Goal: Find specific page/section: Find specific page/section

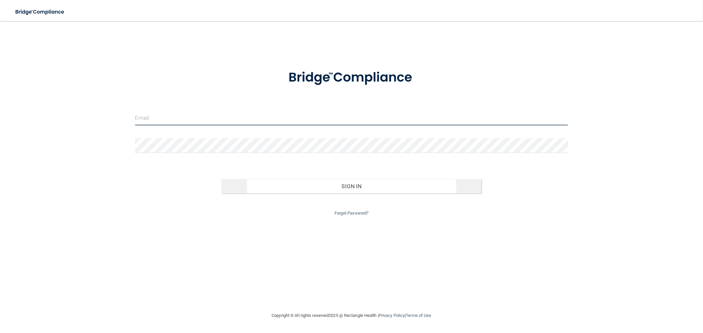
type input "[EMAIL_ADDRESS][DOMAIN_NAME]"
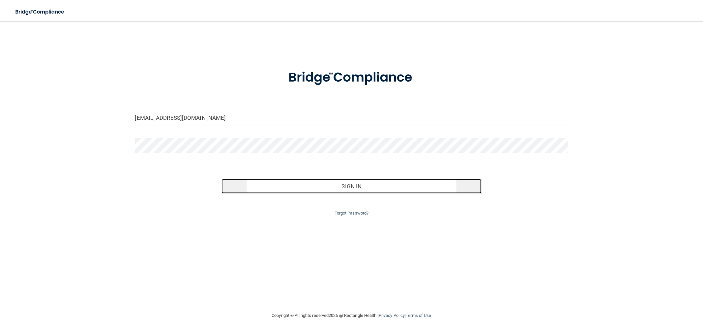
click at [349, 186] on button "Sign In" at bounding box center [351, 186] width 260 height 14
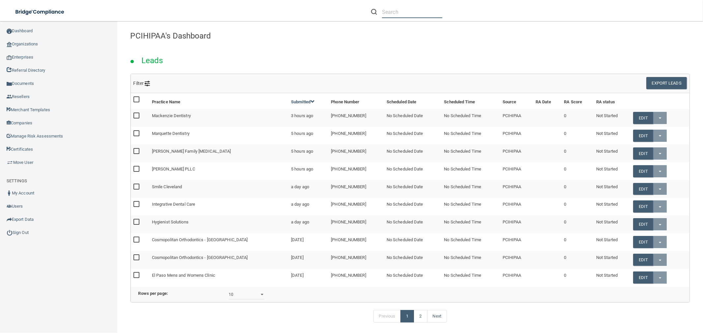
click at [404, 13] on input "text" at bounding box center [412, 12] width 60 height 12
paste input "Account Endo Surgical Center Of [US_STATE]"
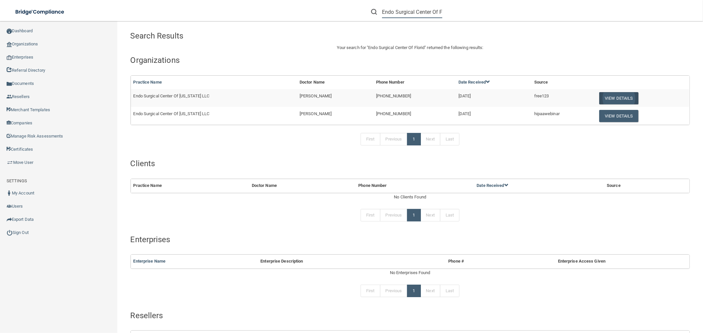
type input "Endo Surgical Center Of Florid"
click at [610, 96] on button "View Details" at bounding box center [618, 98] width 39 height 12
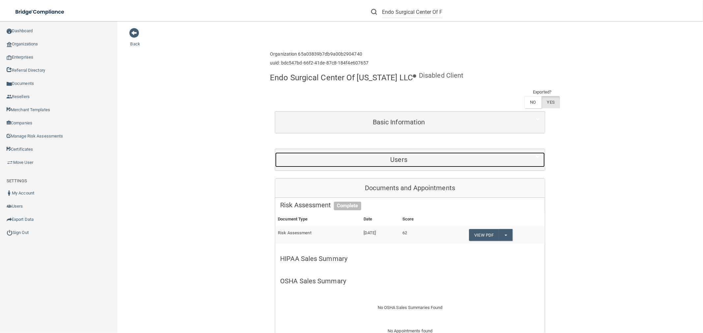
click at [407, 161] on h5 "Users" at bounding box center [398, 159] width 237 height 7
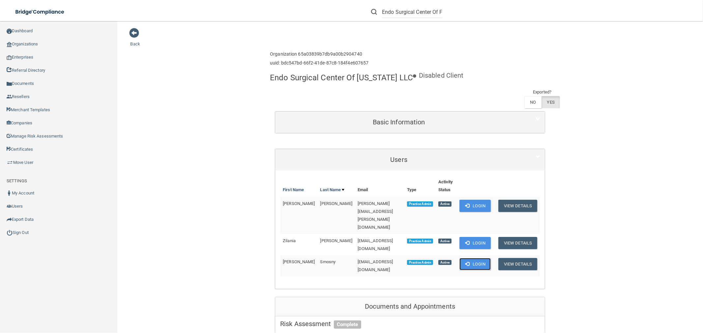
click at [473, 258] on button "Login" at bounding box center [474, 264] width 31 height 12
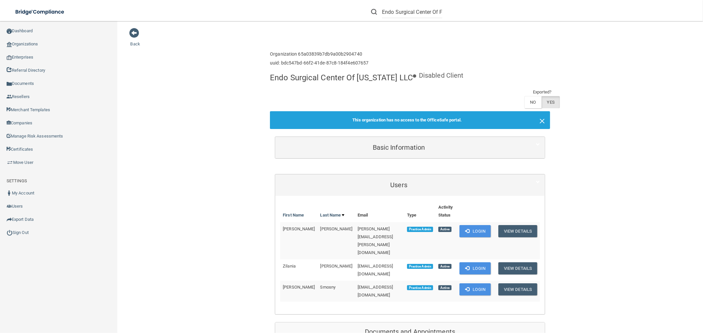
click at [539, 119] on span "×" at bounding box center [542, 120] width 6 height 13
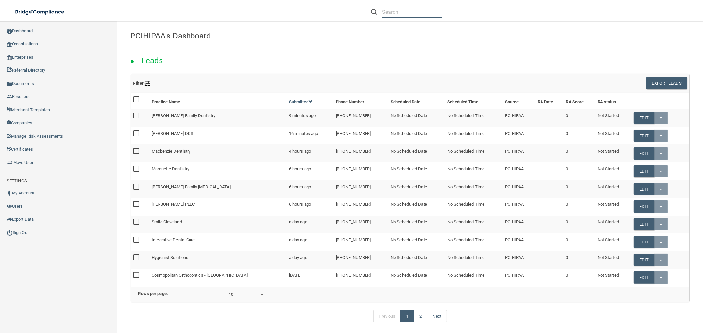
click at [414, 11] on input "text" at bounding box center [412, 12] width 60 height 12
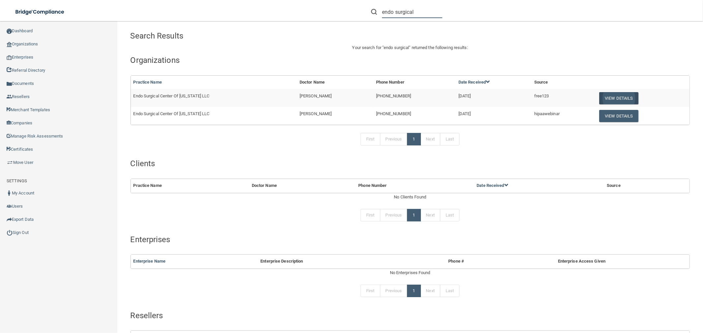
type input "endo surgical"
click at [603, 93] on button "View Details" at bounding box center [618, 98] width 39 height 12
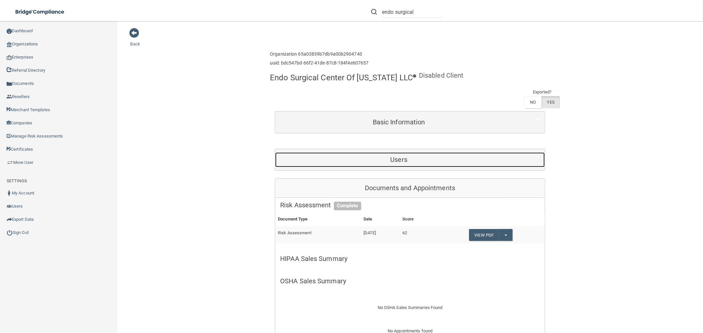
click at [407, 161] on h5 "Users" at bounding box center [398, 159] width 237 height 7
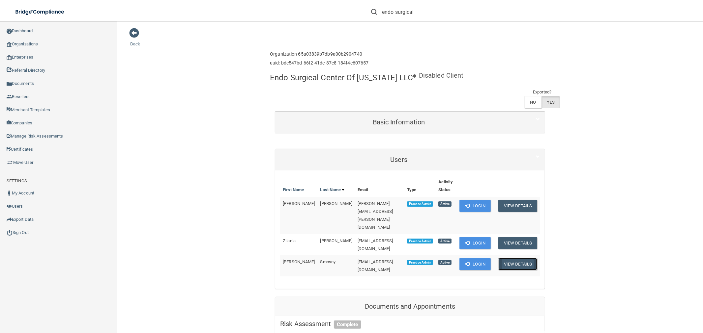
click at [520, 258] on button "View Details" at bounding box center [517, 264] width 39 height 12
